Goal: Information Seeking & Learning: Learn about a topic

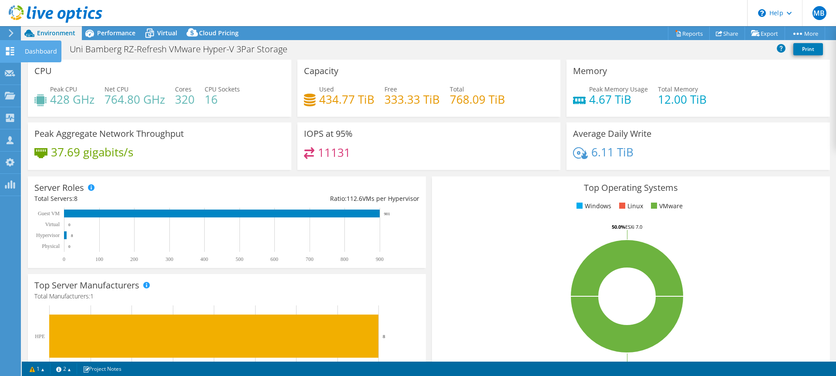
click at [13, 49] on icon at bounding box center [10, 51] width 10 height 8
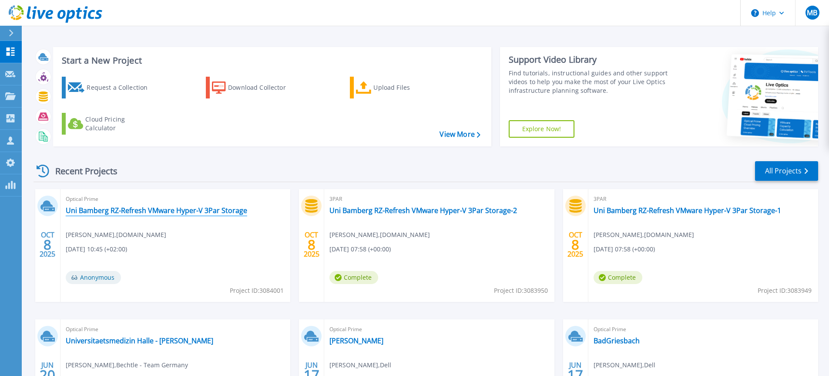
click at [106, 208] on link "Uni Bamberg RZ-Refresh VMware Hyper-V 3Par Storage" at bounding box center [157, 210] width 182 height 9
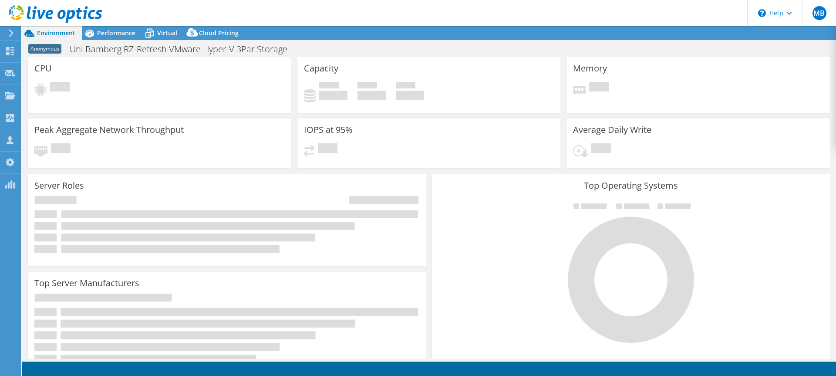
select select "USD"
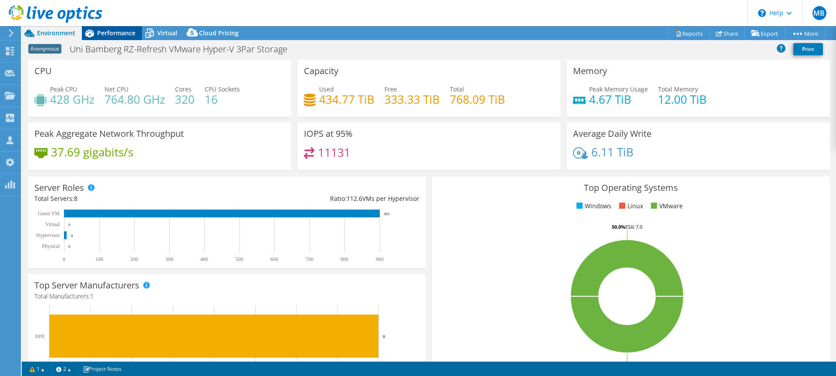
click at [104, 37] on div "Performance" at bounding box center [112, 33] width 60 height 14
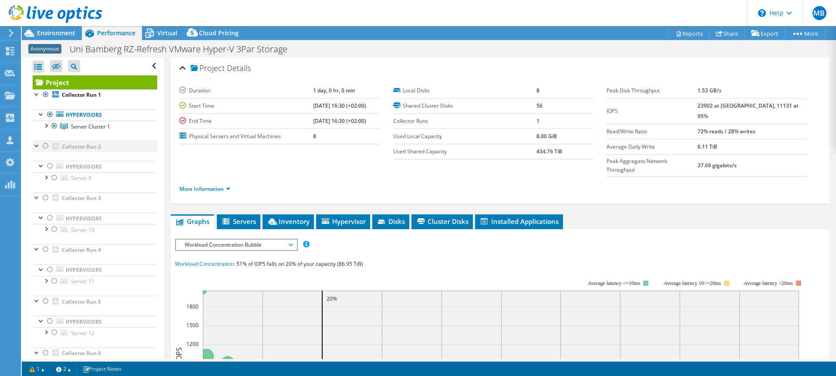
click at [37, 146] on div at bounding box center [37, 145] width 9 height 9
click at [81, 128] on span "Server Cluster 1" at bounding box center [90, 126] width 39 height 7
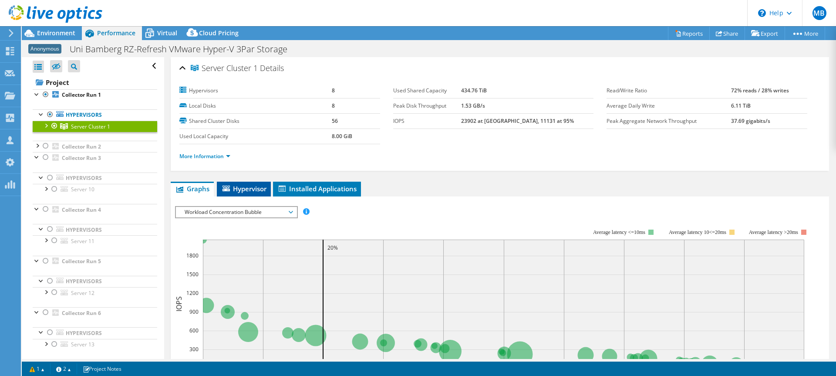
click at [243, 191] on span "Hypervisor" at bounding box center [243, 188] width 45 height 9
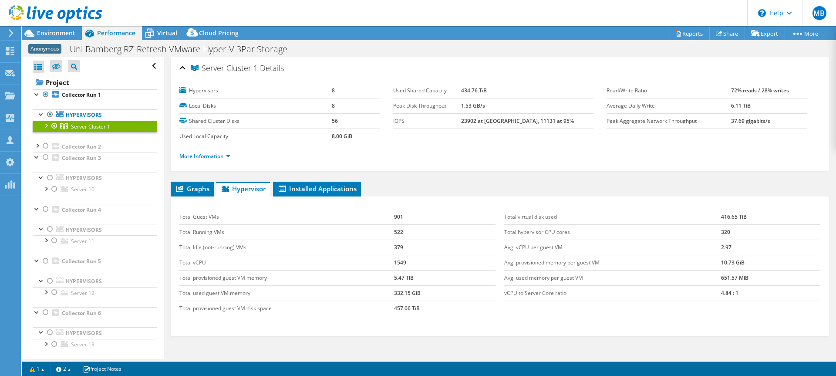
click at [44, 124] on div at bounding box center [45, 125] width 9 height 9
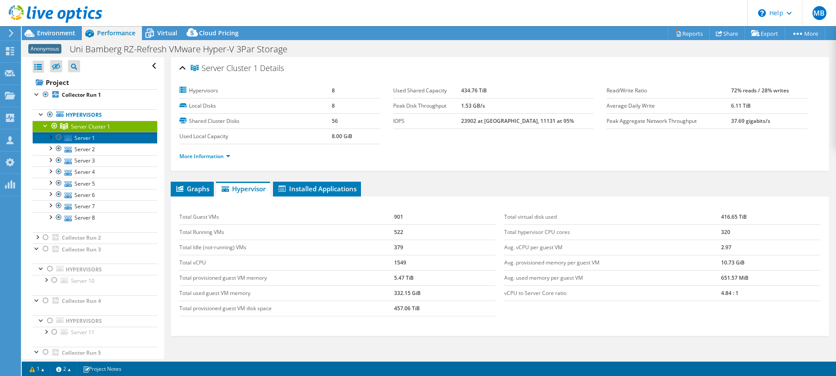
click at [84, 138] on link "Server 1" at bounding box center [95, 137] width 125 height 11
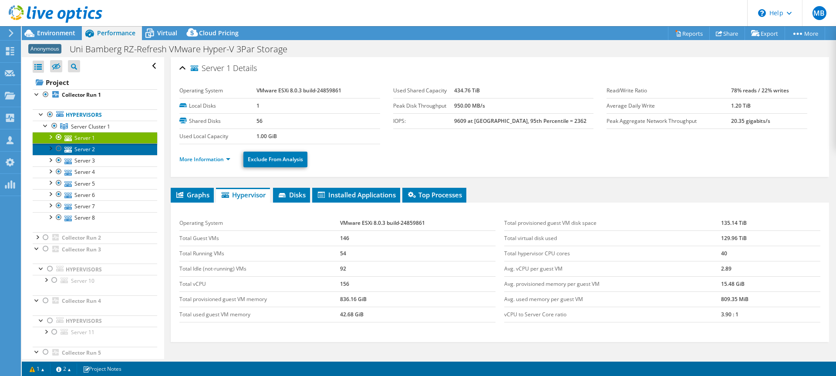
click at [83, 148] on link "Server 2" at bounding box center [95, 148] width 125 height 11
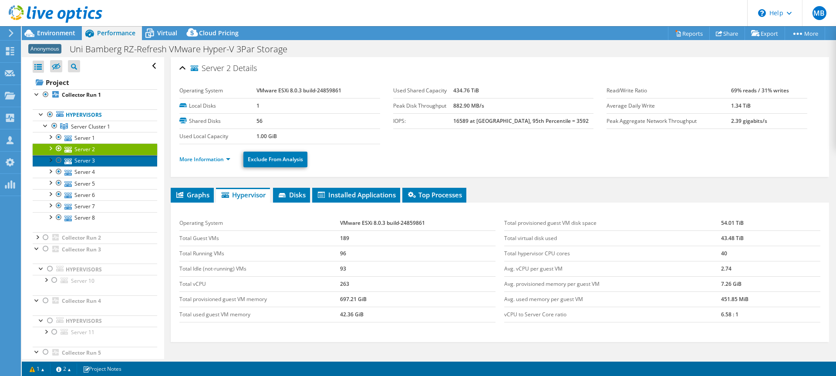
click at [81, 161] on link "Server 3" at bounding box center [95, 160] width 125 height 11
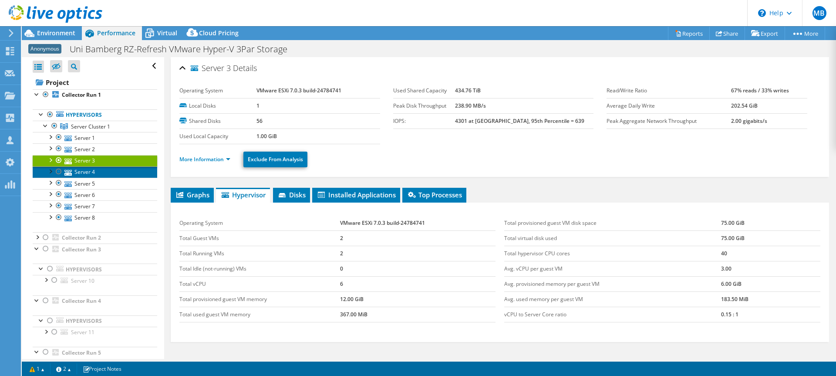
click at [82, 174] on link "Server 4" at bounding box center [95, 171] width 125 height 11
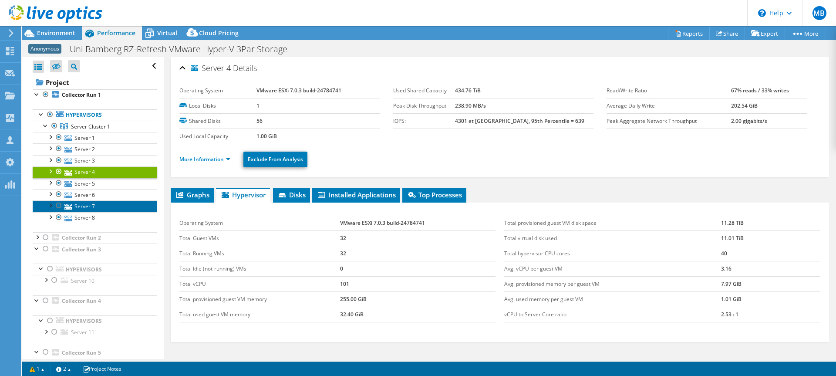
click at [83, 206] on link "Server 7" at bounding box center [95, 205] width 125 height 11
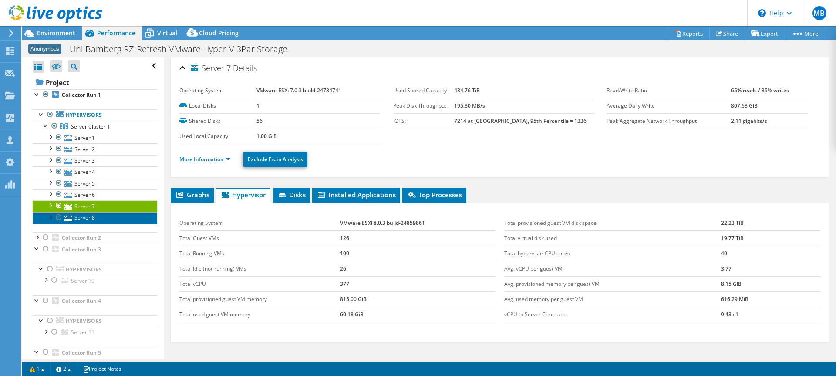
click at [85, 214] on link "Server 8" at bounding box center [95, 217] width 125 height 11
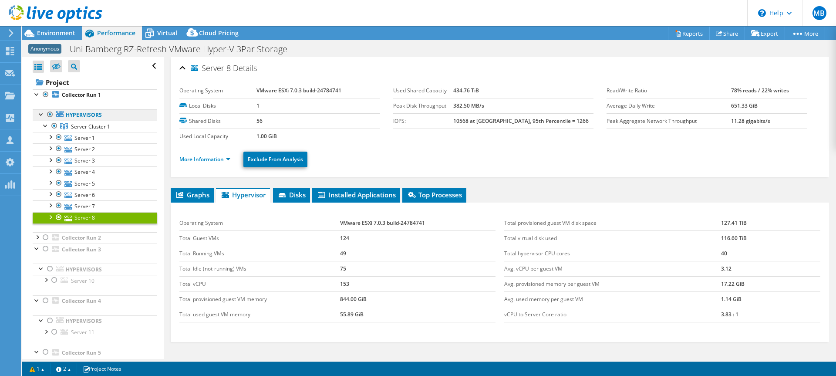
click at [78, 116] on link "Hypervisors" at bounding box center [95, 114] width 125 height 11
click at [82, 126] on span "Server Cluster 1" at bounding box center [90, 126] width 39 height 7
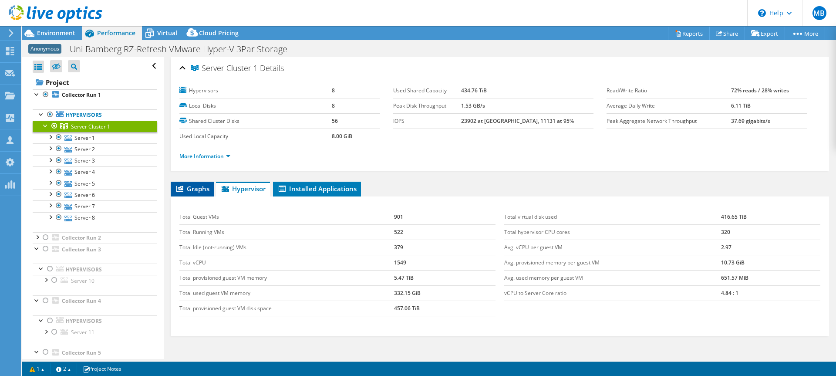
click at [202, 190] on span "Graphs" at bounding box center [192, 188] width 34 height 9
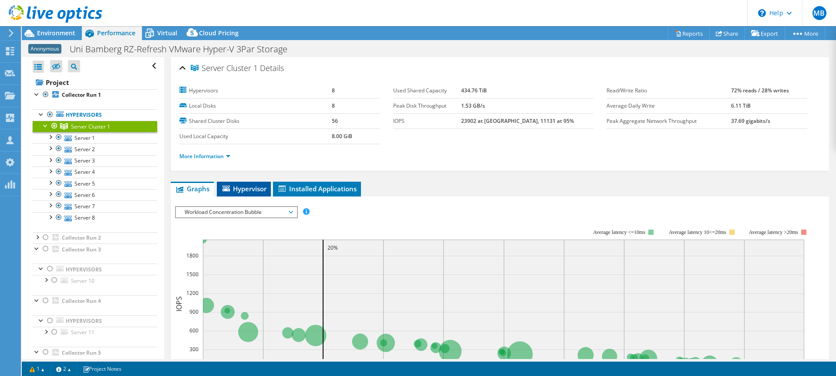
click at [256, 190] on span "Hypervisor" at bounding box center [243, 188] width 45 height 9
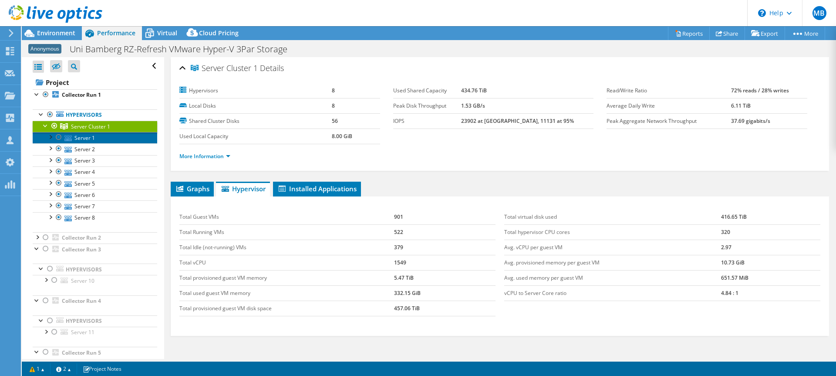
click at [88, 138] on link "Server 1" at bounding box center [95, 137] width 125 height 11
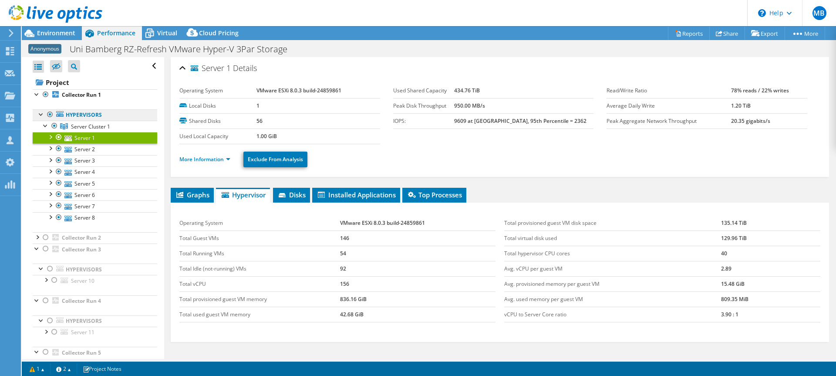
click at [85, 117] on link "Hypervisors" at bounding box center [95, 114] width 125 height 11
click at [83, 127] on span "Server Cluster 1" at bounding box center [90, 126] width 39 height 7
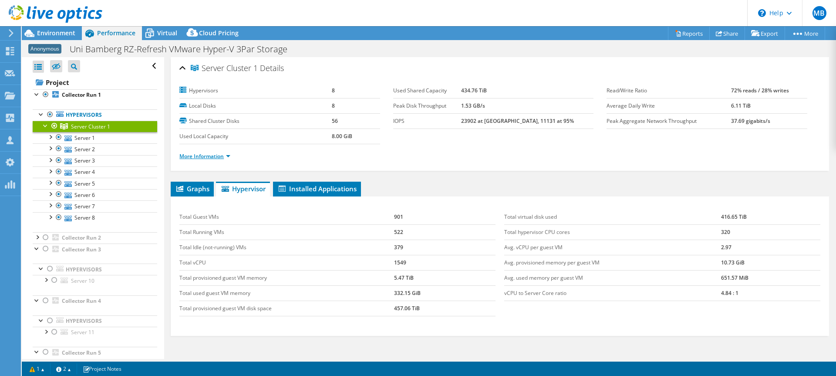
click at [222, 155] on link "More Information" at bounding box center [204, 155] width 51 height 7
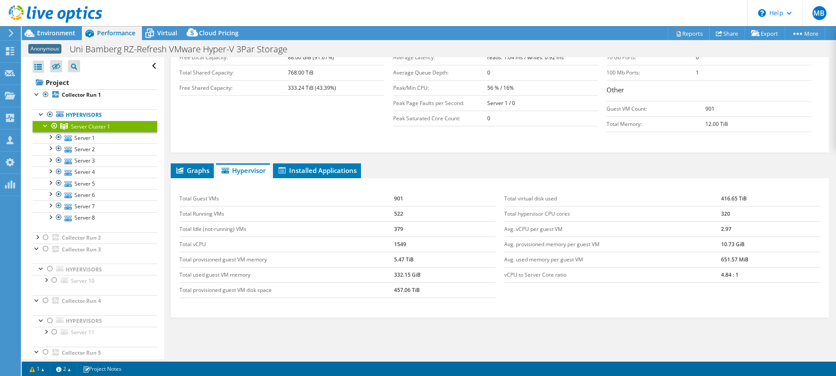
scroll to position [247, 0]
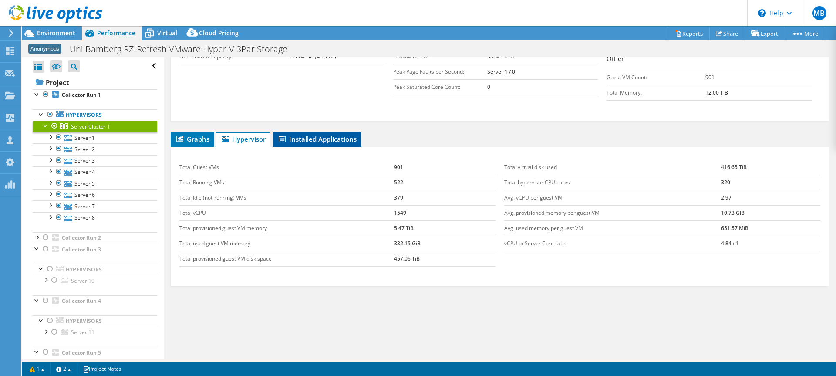
click at [319, 138] on span "Installed Applications" at bounding box center [316, 139] width 79 height 9
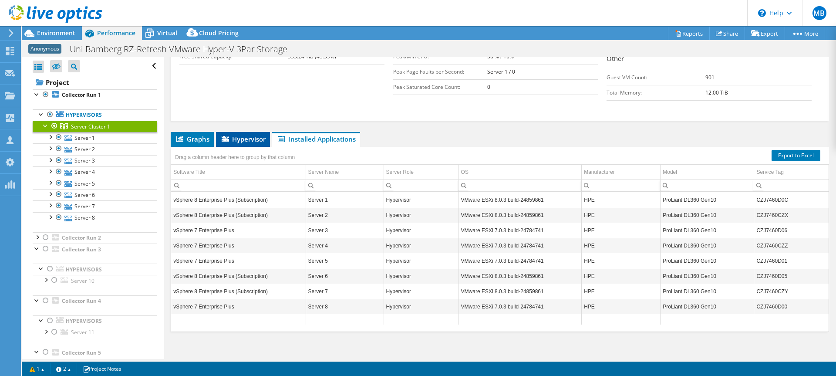
click at [246, 139] on span "Hypervisor" at bounding box center [242, 139] width 45 height 9
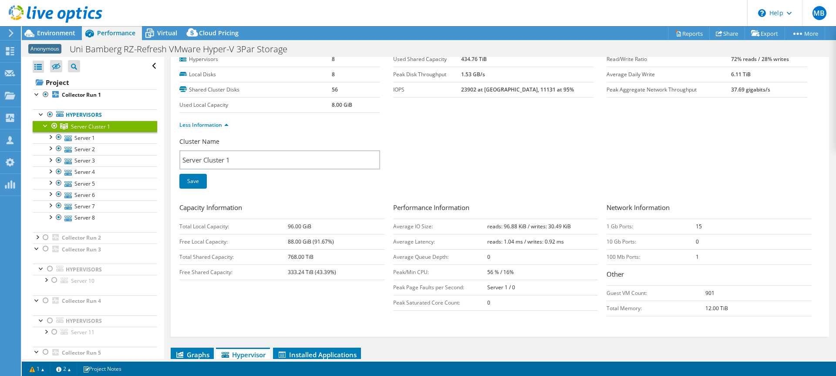
scroll to position [0, 0]
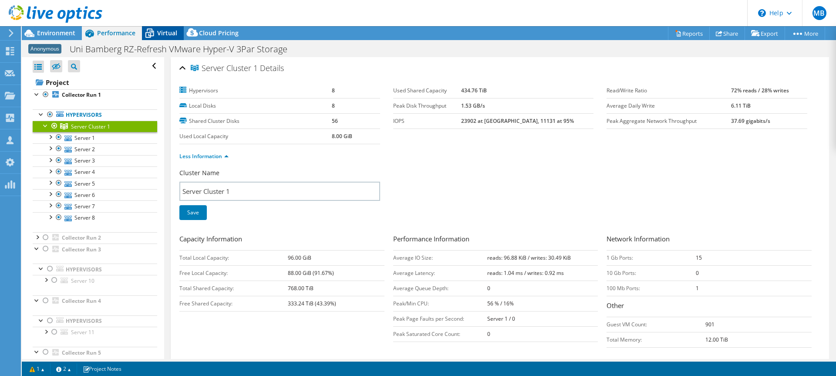
click at [169, 30] on span "Virtual" at bounding box center [167, 33] width 20 height 8
